Goal: Communication & Community: Answer question/provide support

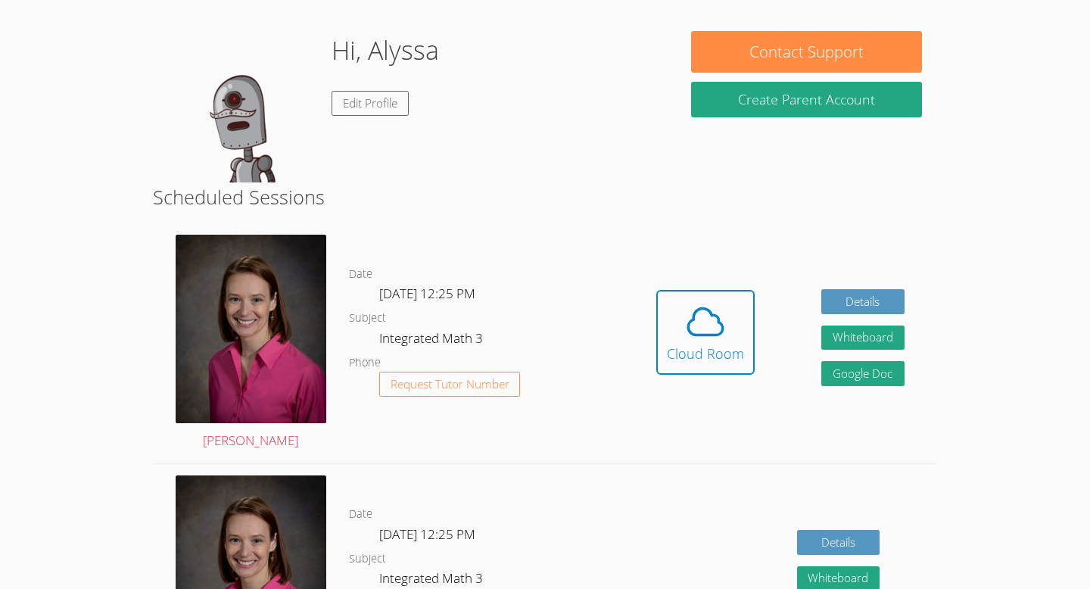
scroll to position [116, 0]
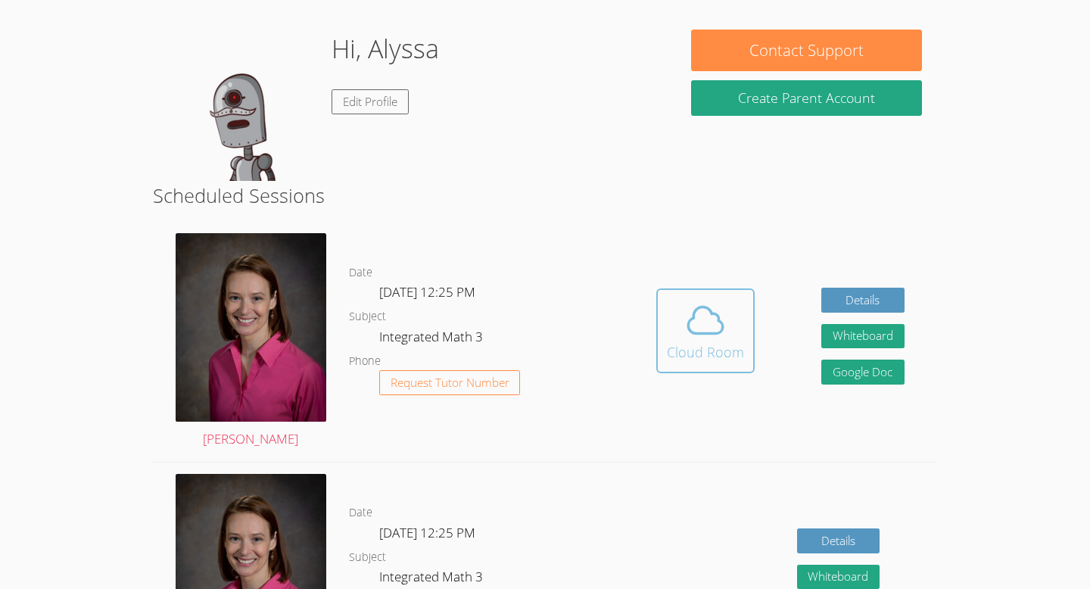
click at [708, 307] on icon at bounding box center [706, 319] width 35 height 26
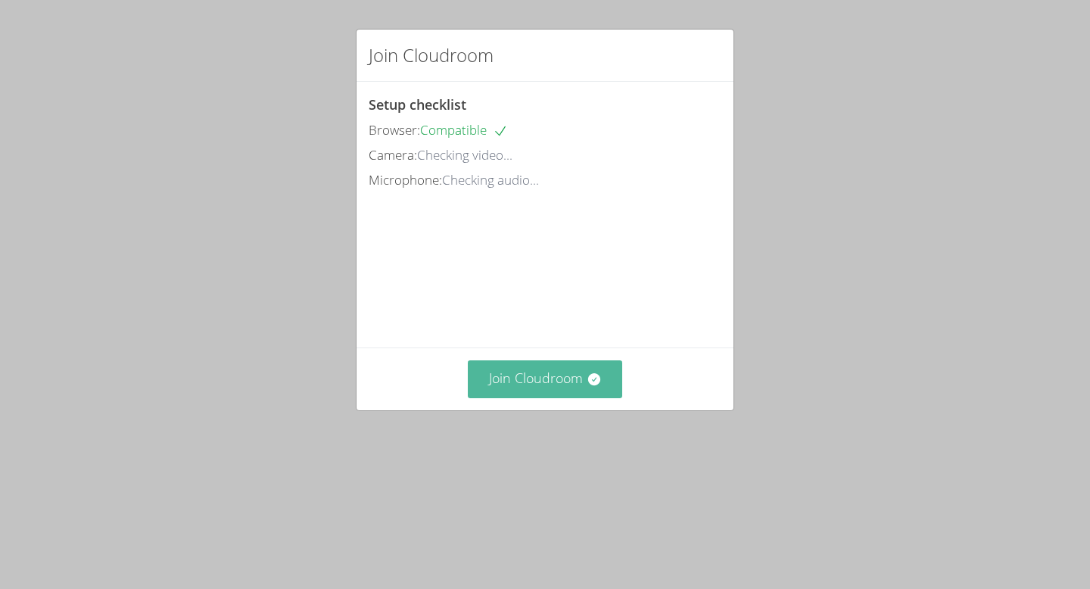
click at [532, 397] on button "Join Cloudroom" at bounding box center [545, 378] width 155 height 37
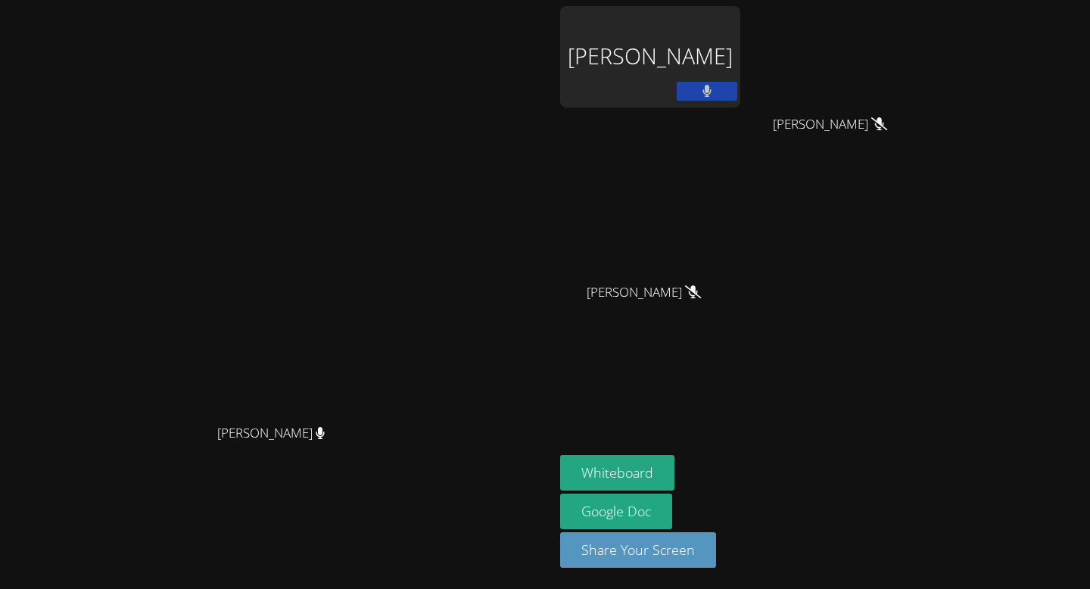
click at [740, 67] on div "[PERSON_NAME]" at bounding box center [650, 56] width 180 height 101
click at [720, 294] on div "[PERSON_NAME]" at bounding box center [650, 305] width 180 height 61
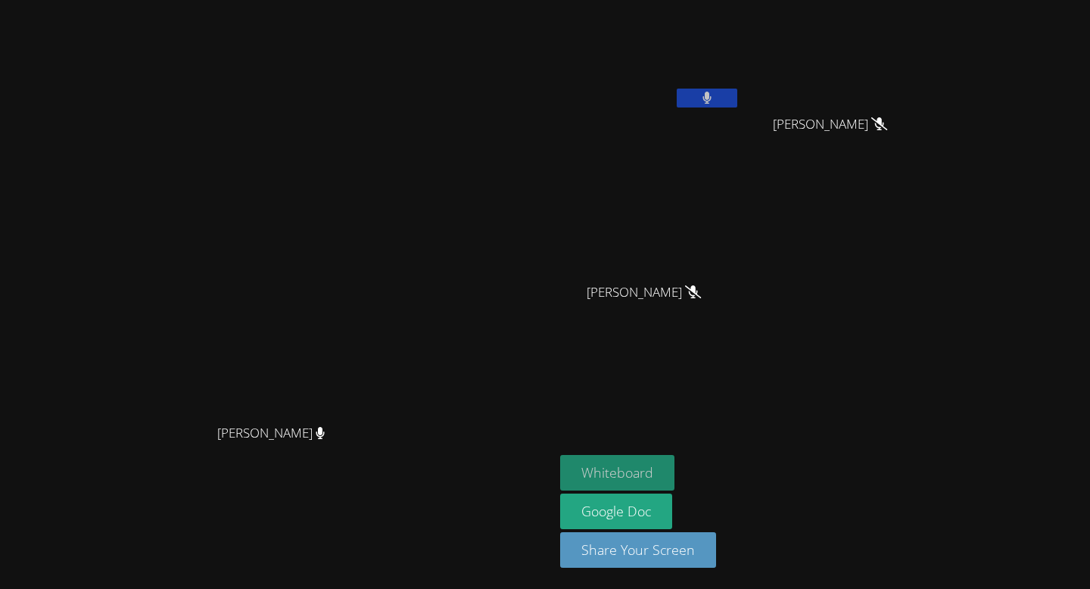
click at [674, 478] on button "Whiteboard" at bounding box center [617, 473] width 114 height 36
click at [737, 100] on button at bounding box center [707, 98] width 61 height 19
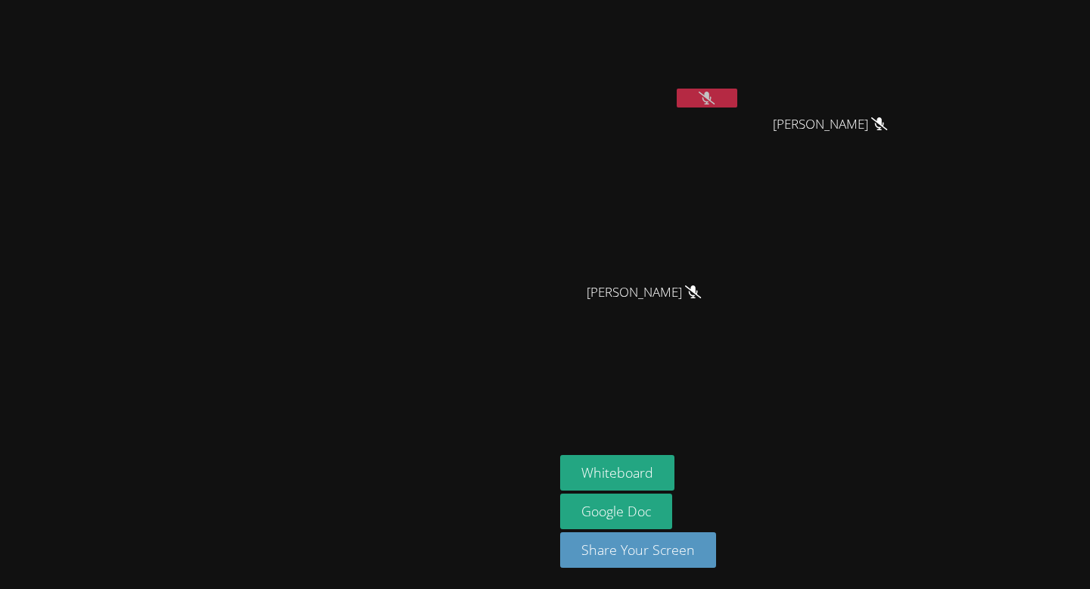
click at [737, 100] on button at bounding box center [707, 98] width 61 height 19
click at [737, 101] on button at bounding box center [707, 98] width 61 height 19
click at [737, 108] on div at bounding box center [707, 100] width 61 height 23
click at [712, 101] on icon at bounding box center [707, 98] width 10 height 13
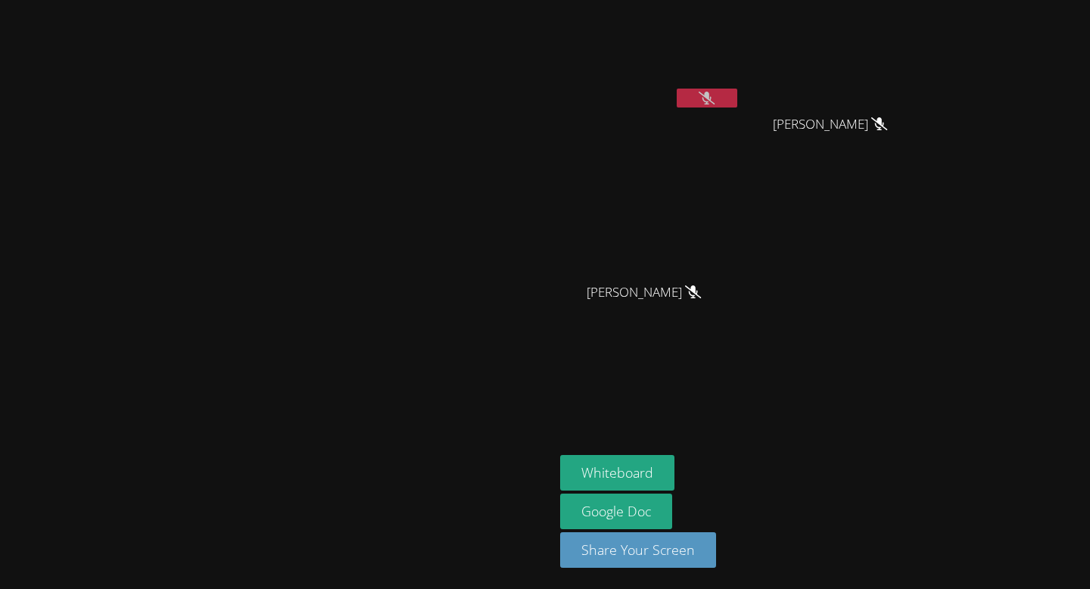
click at [714, 101] on icon at bounding box center [707, 98] width 16 height 13
click at [712, 101] on icon at bounding box center [707, 98] width 10 height 13
click at [674, 466] on button "Whiteboard" at bounding box center [617, 473] width 114 height 36
click at [714, 103] on icon at bounding box center [707, 98] width 16 height 13
click at [712, 103] on icon at bounding box center [707, 98] width 10 height 13
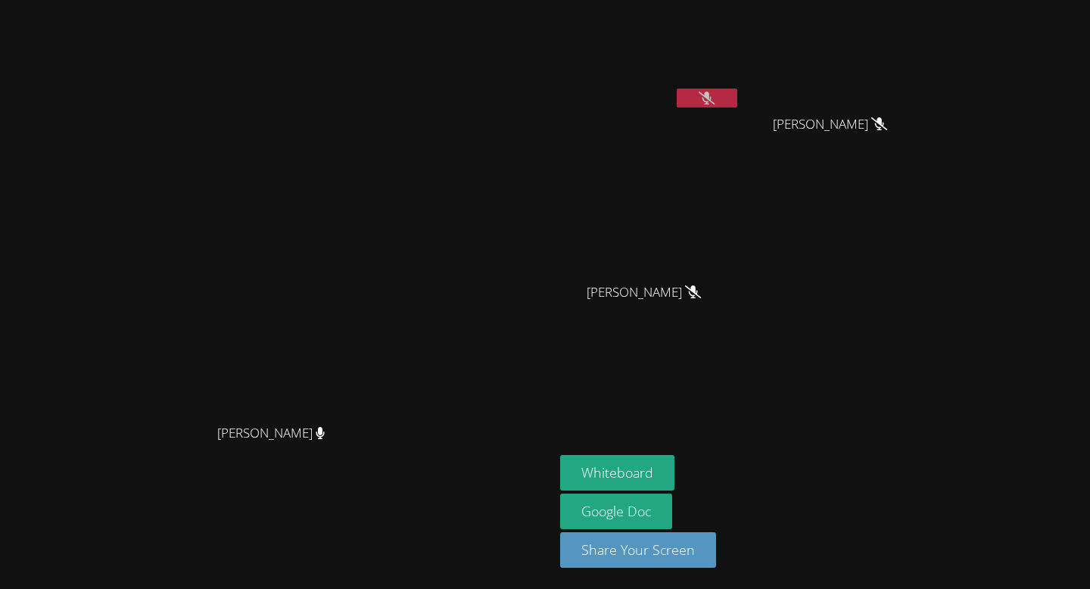
click at [737, 105] on button at bounding box center [707, 98] width 61 height 19
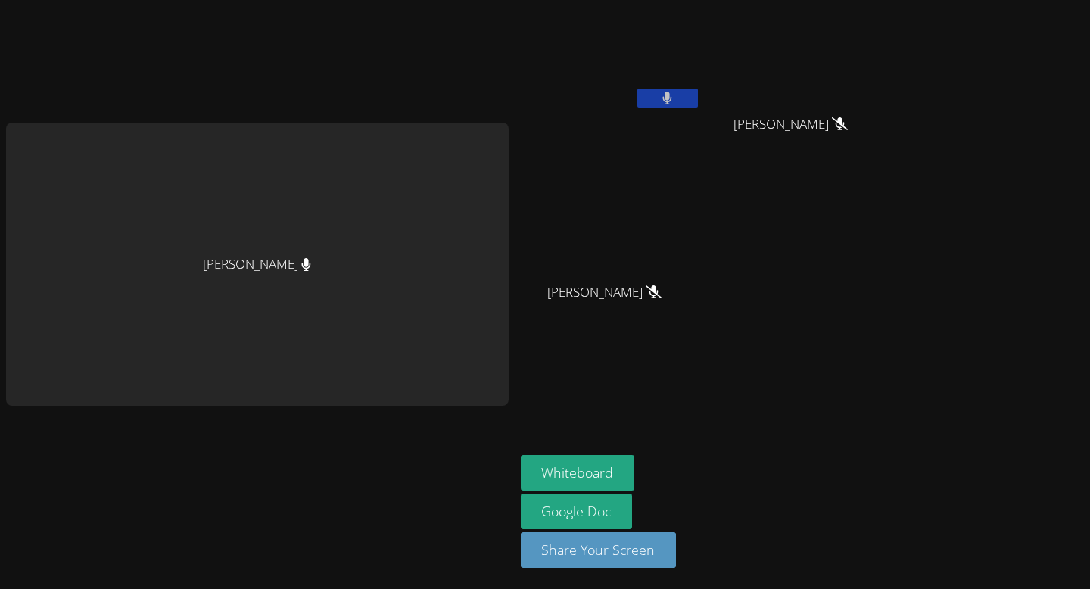
click at [649, 94] on button at bounding box center [667, 98] width 61 height 19
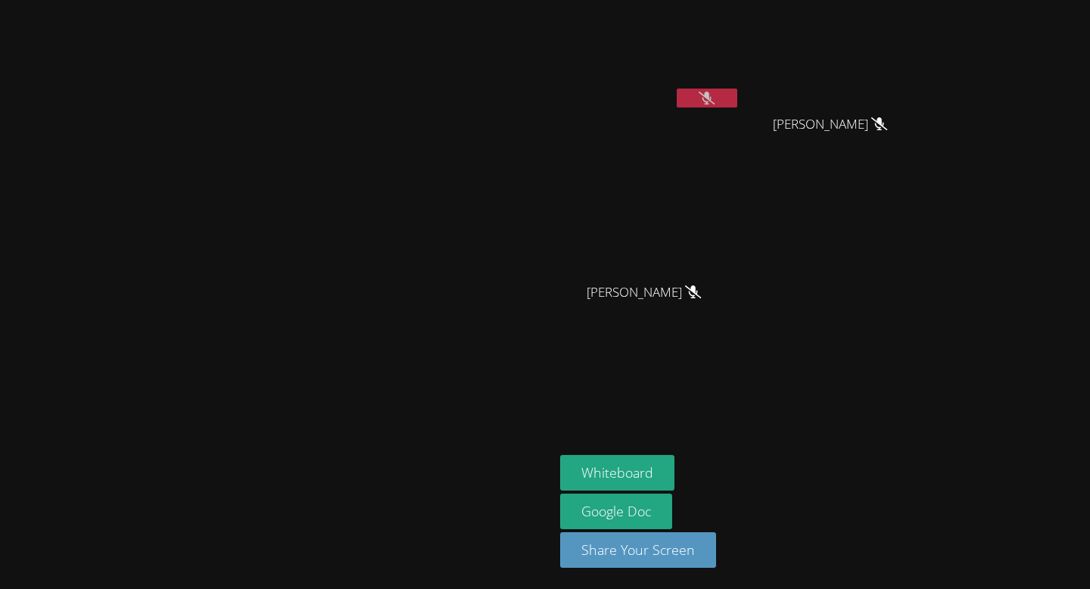
click at [737, 99] on button at bounding box center [707, 98] width 61 height 19
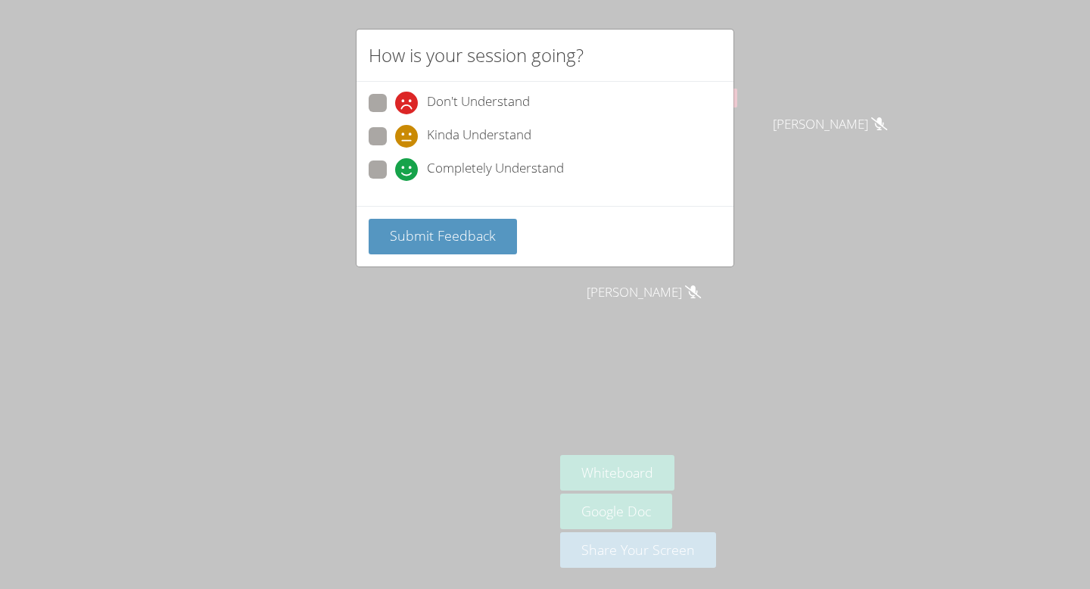
click at [804, 126] on div "How is your session going? Don't Understand Kinda Understand Completely Underst…" at bounding box center [545, 294] width 1090 height 589
click at [395, 181] on span at bounding box center [395, 181] width 0 height 0
click at [395, 167] on input "Completely Understand" at bounding box center [401, 166] width 13 height 13
radio input "true"
click at [460, 238] on span "Submit Feedback" at bounding box center [443, 235] width 106 height 18
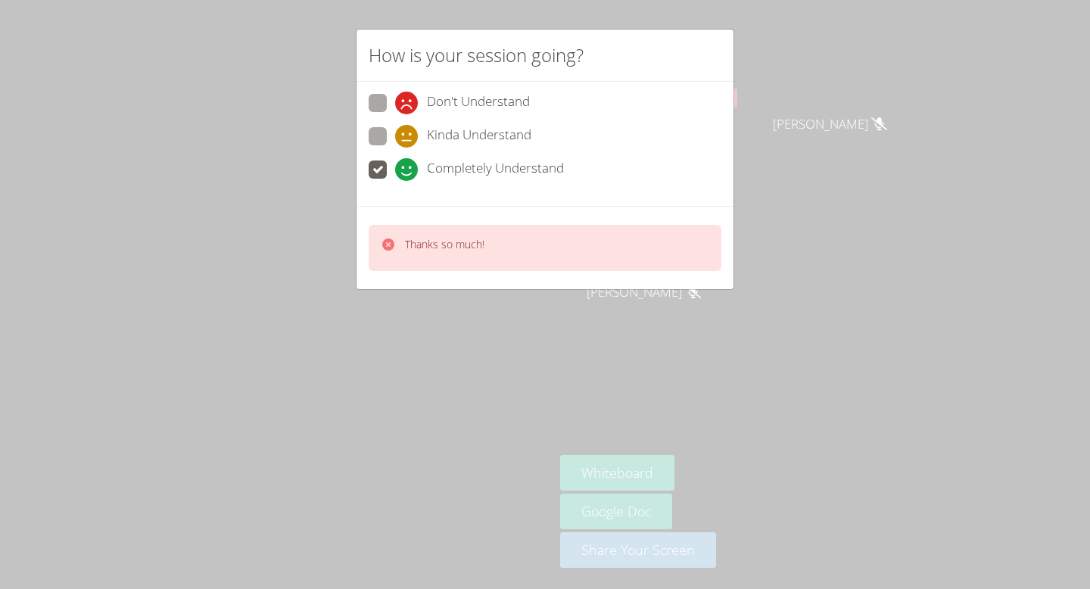
click at [676, 34] on div "How is your session going?" at bounding box center [544, 56] width 377 height 52
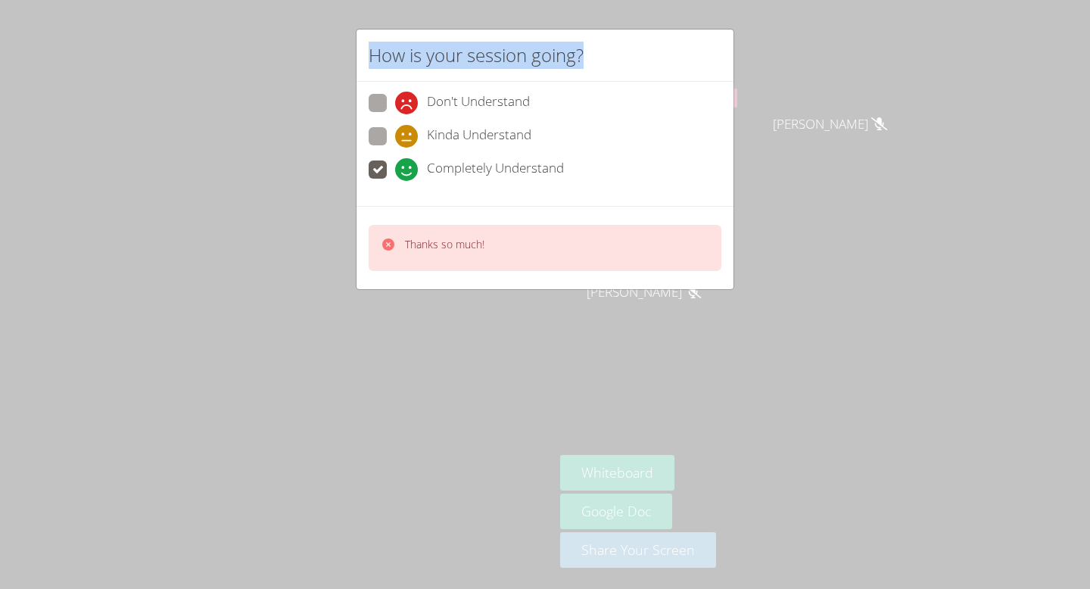
click at [995, 42] on div "How is your session going? Don't Understand Kinda Understand Completely Underst…" at bounding box center [545, 294] width 1090 height 589
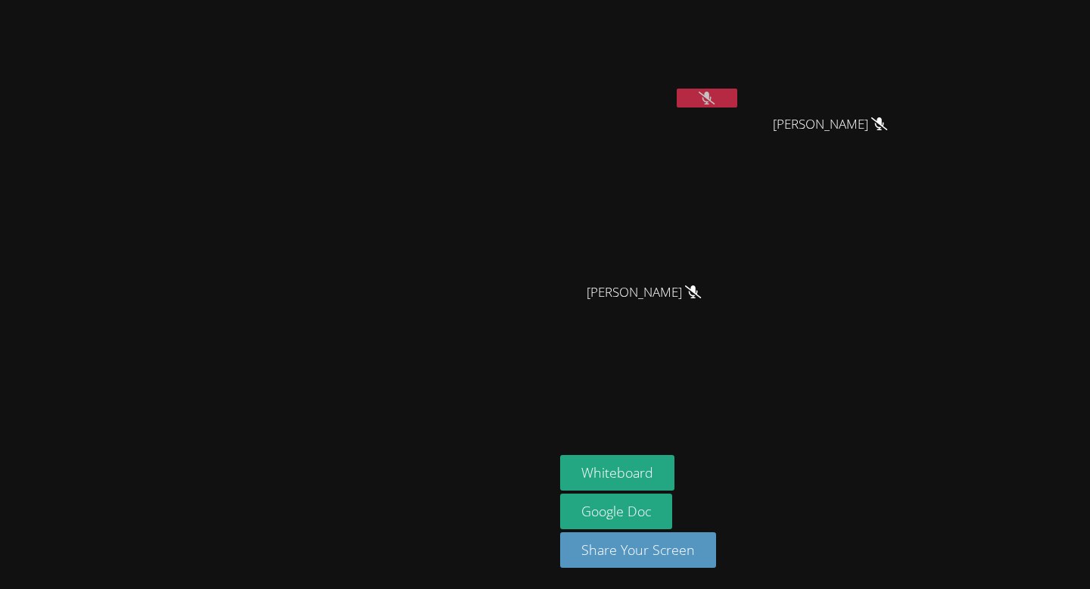
click at [737, 89] on button at bounding box center [707, 98] width 61 height 19
click at [712, 96] on icon at bounding box center [707, 98] width 10 height 13
click at [714, 95] on icon at bounding box center [707, 98] width 16 height 13
click at [737, 95] on button at bounding box center [707, 98] width 61 height 19
click at [714, 103] on icon at bounding box center [707, 98] width 16 height 13
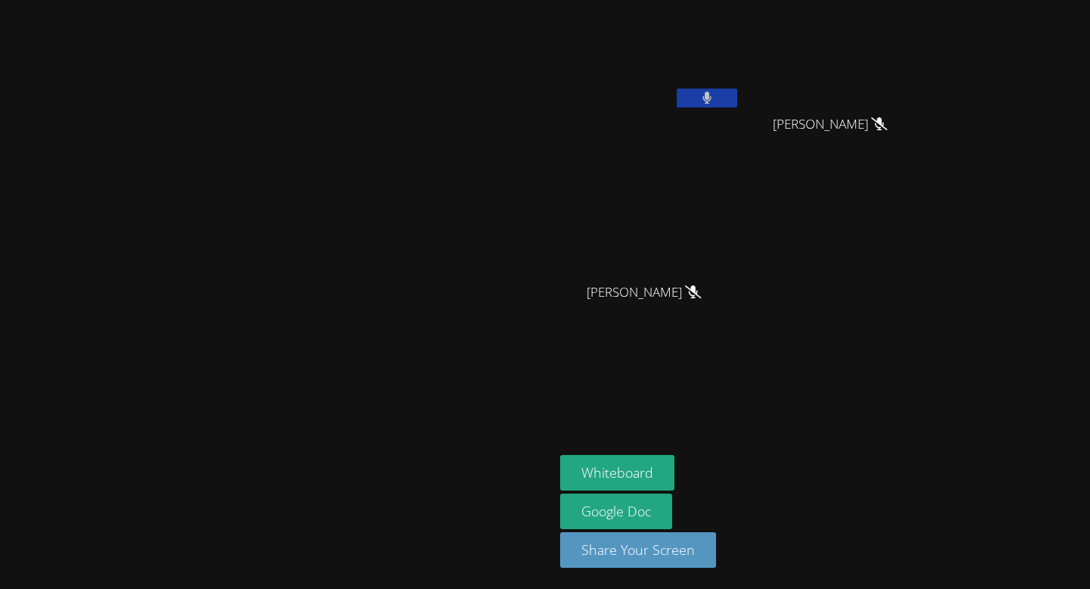
click at [712, 103] on icon at bounding box center [707, 98] width 10 height 13
click at [714, 103] on icon at bounding box center [707, 98] width 16 height 13
click at [712, 100] on icon at bounding box center [707, 98] width 10 height 13
